Goal: Task Accomplishment & Management: Use online tool/utility

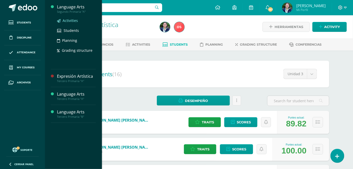
click at [71, 19] on span "Activities" at bounding box center [69, 20] width 15 height 5
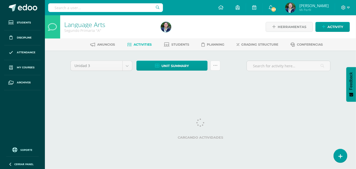
click at [215, 65] on icon at bounding box center [215, 66] width 4 height 4
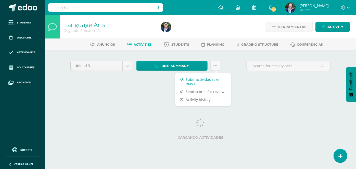
click at [199, 83] on link "Subir actividades en masa" at bounding box center [203, 82] width 56 height 12
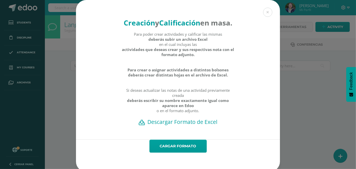
click at [163, 125] on h2 "Descargar Formato de Excel" at bounding box center [178, 121] width 186 height 7
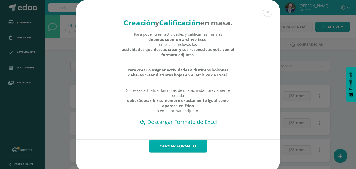
click at [172, 153] on link "Cargar formato" at bounding box center [177, 146] width 57 height 13
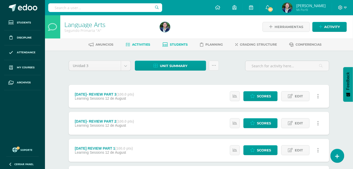
click at [187, 43] on span "Students" at bounding box center [179, 45] width 18 height 4
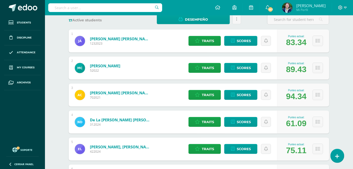
scroll to position [34, 0]
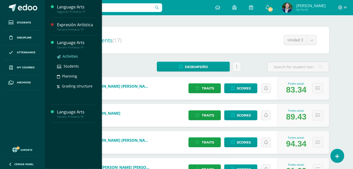
click at [69, 54] on span "Activities" at bounding box center [69, 56] width 15 height 5
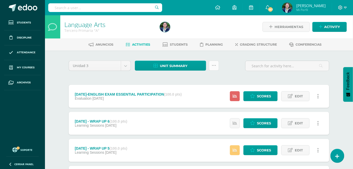
click at [214, 68] on link at bounding box center [214, 66] width 10 height 10
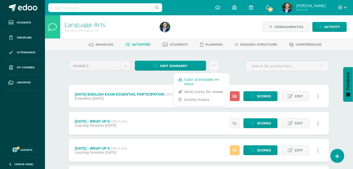
click at [201, 82] on link "Subir actividades en masa" at bounding box center [201, 82] width 56 height 12
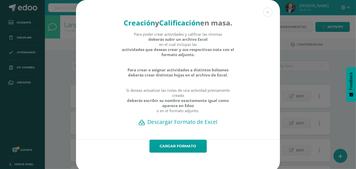
click at [165, 125] on h2 "Descargar Formato de Excel" at bounding box center [178, 121] width 186 height 7
click at [181, 153] on link "Cargar formato" at bounding box center [177, 146] width 57 height 13
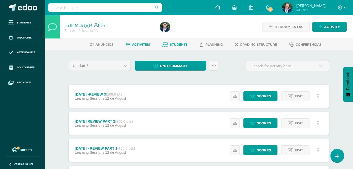
click at [182, 44] on span "Students" at bounding box center [179, 45] width 18 height 4
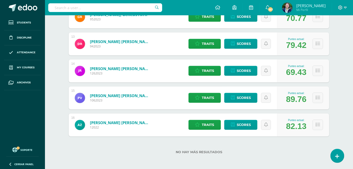
scroll to position [404, 0]
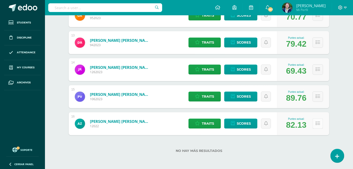
click at [319, 126] on button at bounding box center [317, 123] width 10 height 10
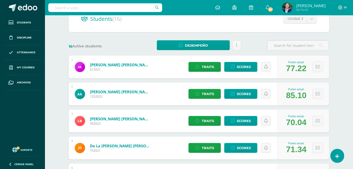
scroll to position [24, 0]
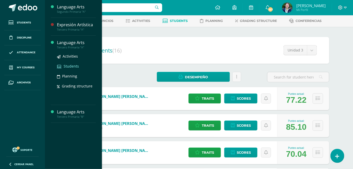
click at [70, 67] on span "Students" at bounding box center [71, 66] width 15 height 5
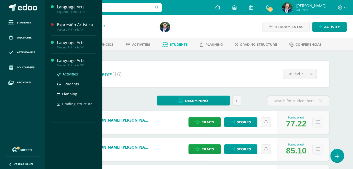
click at [68, 73] on span "Activities" at bounding box center [69, 74] width 15 height 5
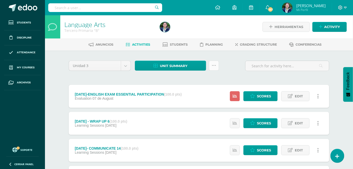
click at [214, 67] on icon at bounding box center [213, 66] width 4 height 4
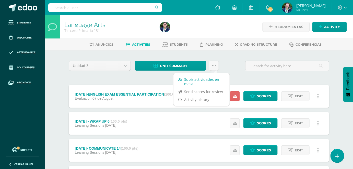
click at [191, 82] on link "Subir actividades en masa" at bounding box center [201, 82] width 56 height 12
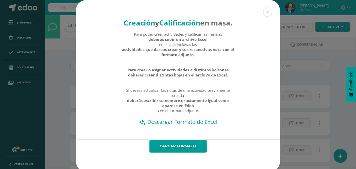
click at [165, 125] on h2 "Descargar Formato de Excel" at bounding box center [178, 121] width 186 height 7
click at [178, 153] on link "Cargar formato" at bounding box center [177, 146] width 57 height 13
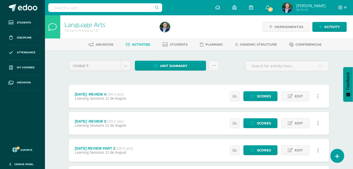
click at [336, 40] on ul "Anuncios Activities Students Planning Grading structure Conferencias" at bounding box center [205, 44] width 308 height 8
click at [214, 67] on icon at bounding box center [213, 66] width 4 height 4
click at [181, 46] on span "Students" at bounding box center [179, 45] width 18 height 4
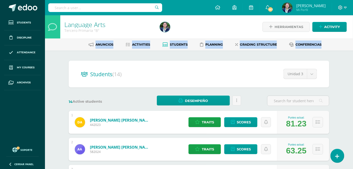
drag, startPoint x: 352, startPoint y: 28, endPoint x: 355, endPoint y: 49, distance: 21.6
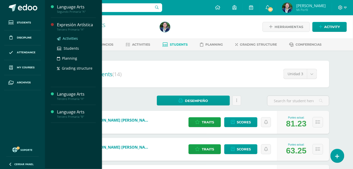
click at [68, 41] on link "Activities" at bounding box center [76, 38] width 39 height 6
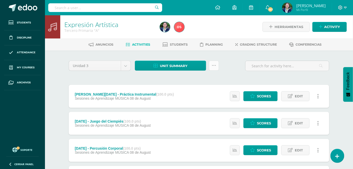
click at [213, 64] on icon at bounding box center [213, 66] width 4 height 4
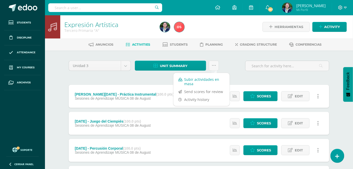
click at [203, 80] on link "Subir actividades en masa" at bounding box center [201, 82] width 56 height 12
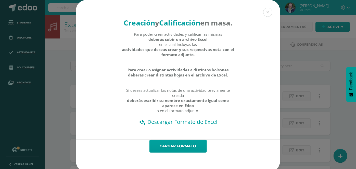
click at [156, 125] on h2 "Descargar Formato de Excel" at bounding box center [178, 121] width 186 height 7
click at [181, 153] on link "Cargar formato" at bounding box center [177, 146] width 57 height 13
